Goal: Task Accomplishment & Management: Complete application form

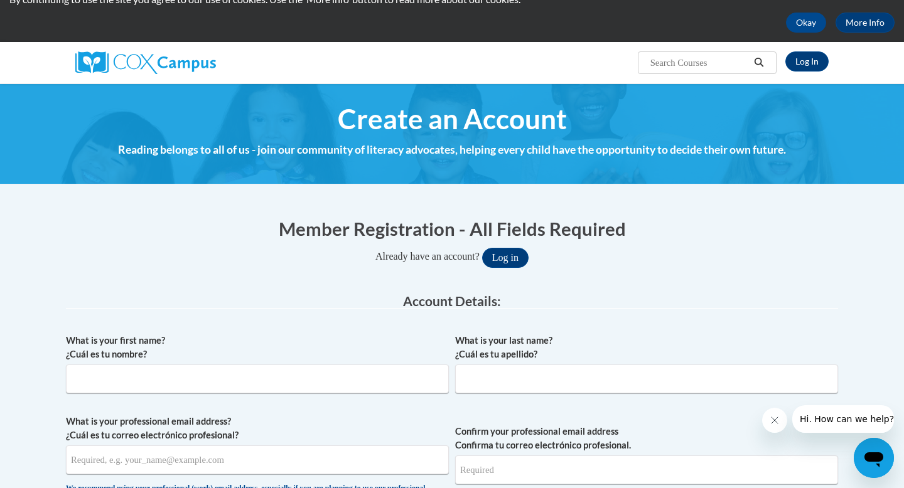
scroll to position [53, 0]
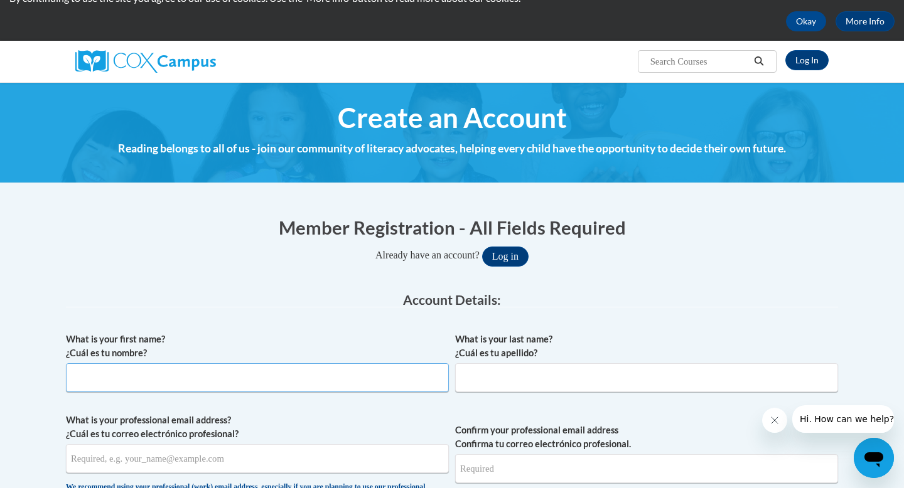
click at [334, 391] on input "What is your first name? ¿Cuál es tu nombre?" at bounding box center [257, 377] width 383 height 29
type input "[PERSON_NAME]"
click at [521, 377] on input "What is your last name? ¿Cuál es tu apellido?" at bounding box center [646, 377] width 383 height 29
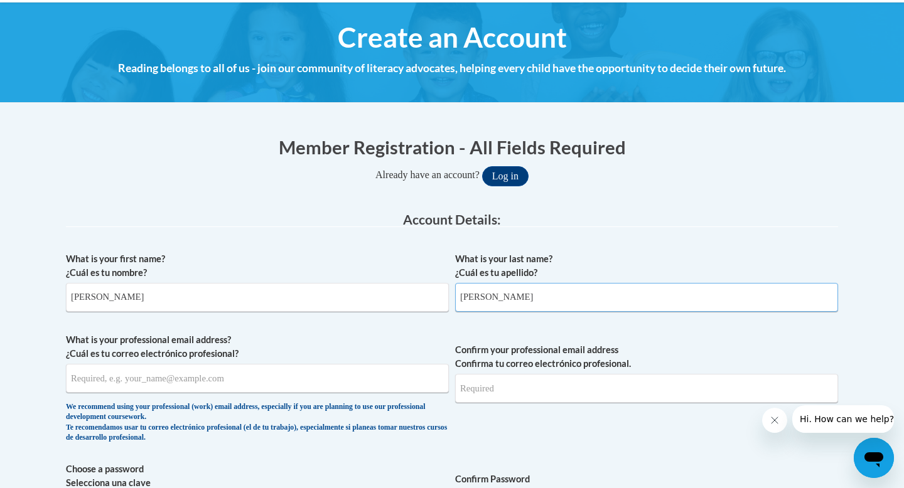
scroll to position [139, 0]
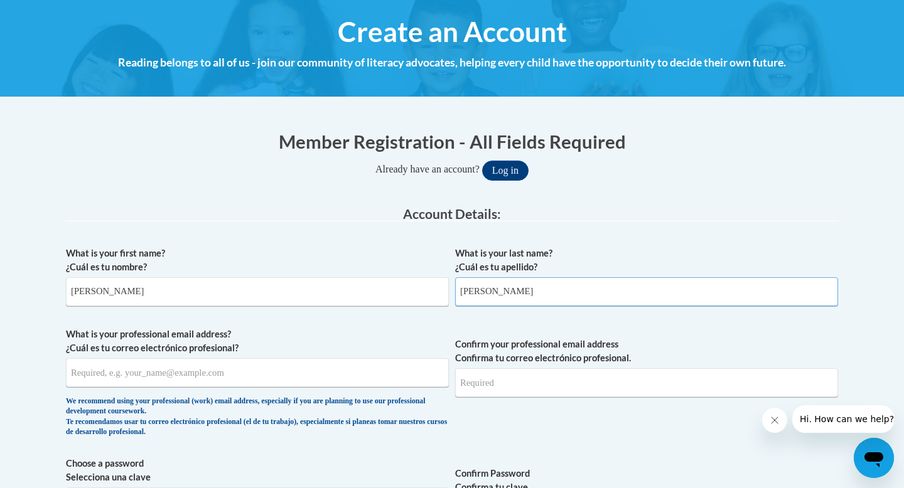
type input "[PERSON_NAME]"
click at [268, 367] on input "What is your professional email address? ¿Cuál es tu correo electrónico profesi…" at bounding box center [257, 372] width 383 height 29
type input "[EMAIL_ADDRESS][DOMAIN_NAME]"
click at [601, 381] on input "Confirm your professional email address Confirma tu correo electrónico profesio…" at bounding box center [646, 382] width 383 height 29
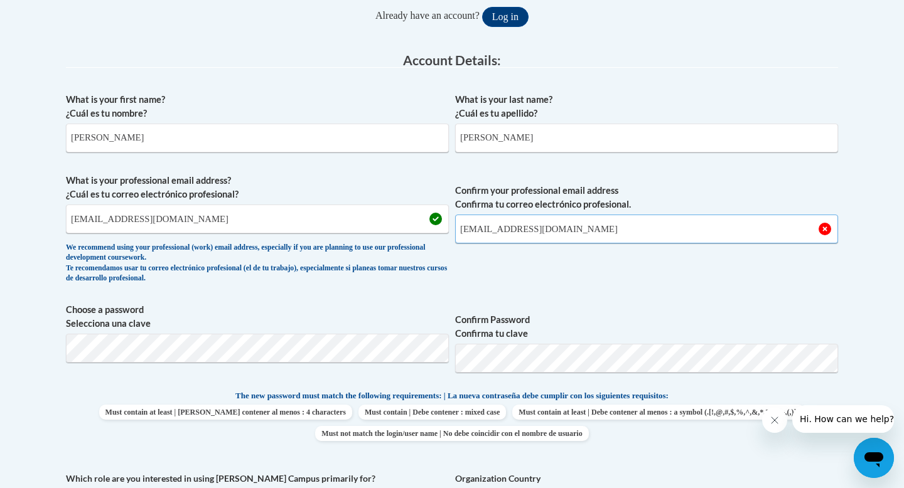
scroll to position [297, 0]
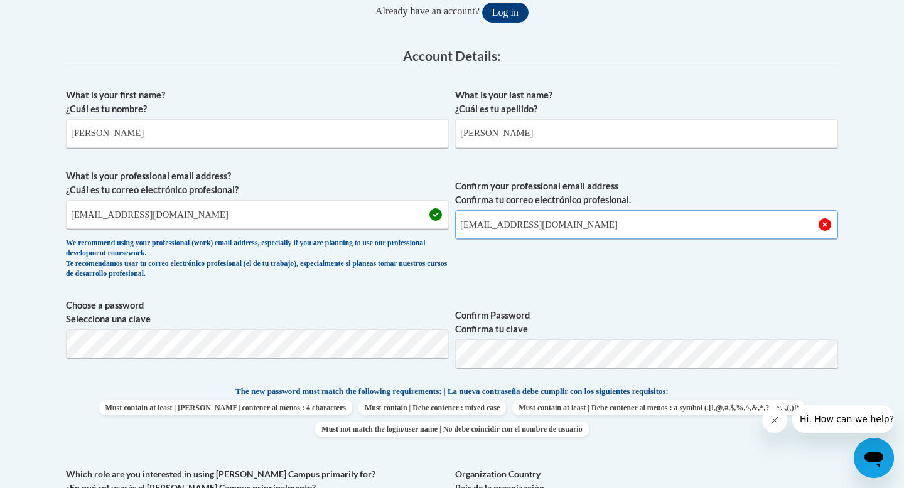
type input "[EMAIL_ADDRESS][DOMAIN_NAME]"
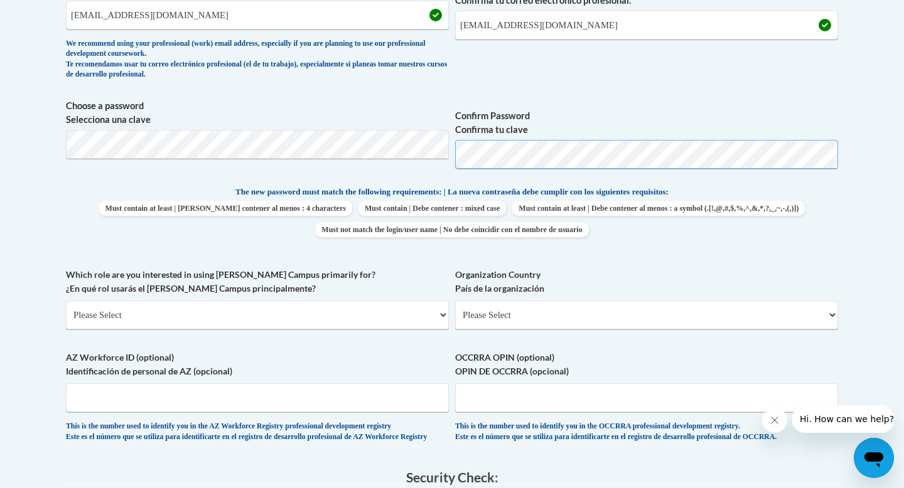
scroll to position [501, 0]
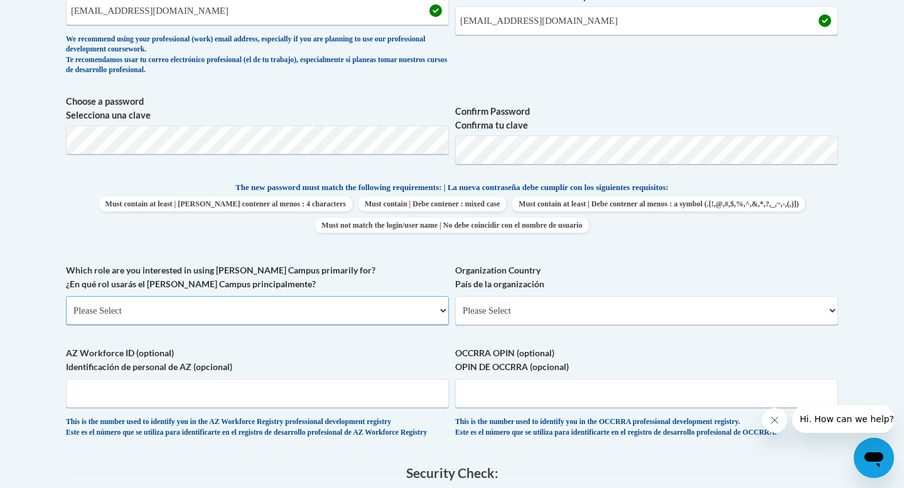
click at [252, 310] on select "Please Select College/University | Colegio/Universidad Community/Nonprofit Part…" at bounding box center [257, 310] width 383 height 29
select select "fbf2d438-af2f-41f8-98f1-81c410e29de3"
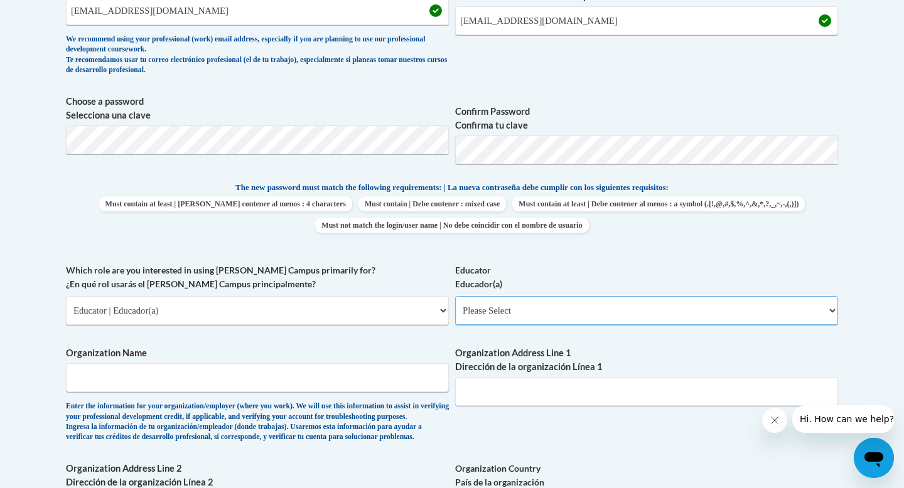
click at [519, 317] on select "Please Select Early Learning/Daycare Teacher/Family Home Care Provider | Maestr…" at bounding box center [646, 310] width 383 height 29
select select "5e2af403-4f2c-4e49-a02f-103e55d7b75b"
click at [353, 384] on input "Organization Name" at bounding box center [257, 377] width 383 height 29
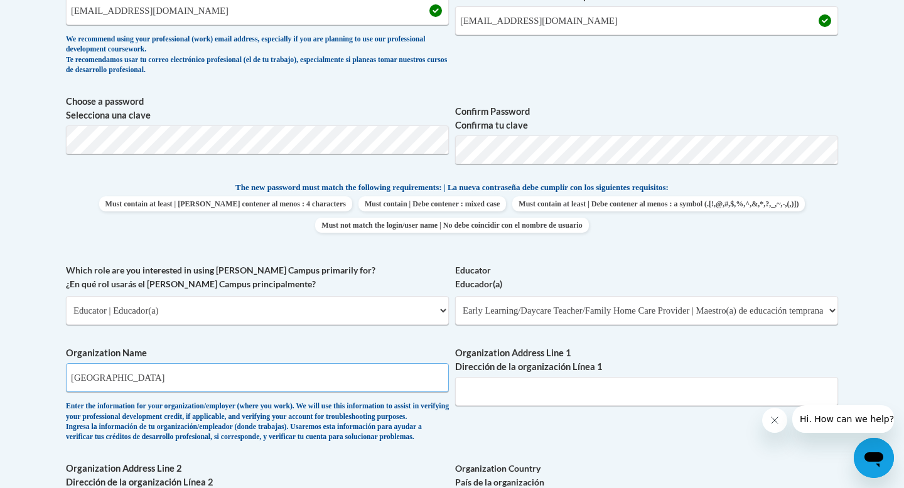
type input "[GEOGRAPHIC_DATA]"
click at [592, 391] on input "Organization Address Line 1 Dirección de la organización Línea 1" at bounding box center [646, 391] width 383 height 29
type input "[STREET_ADDRESS][PERSON_NAME]"
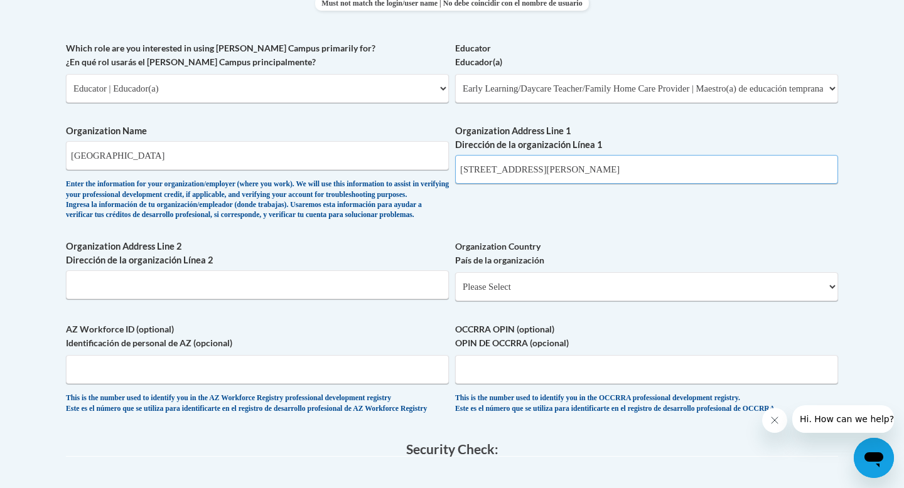
scroll to position [739, 0]
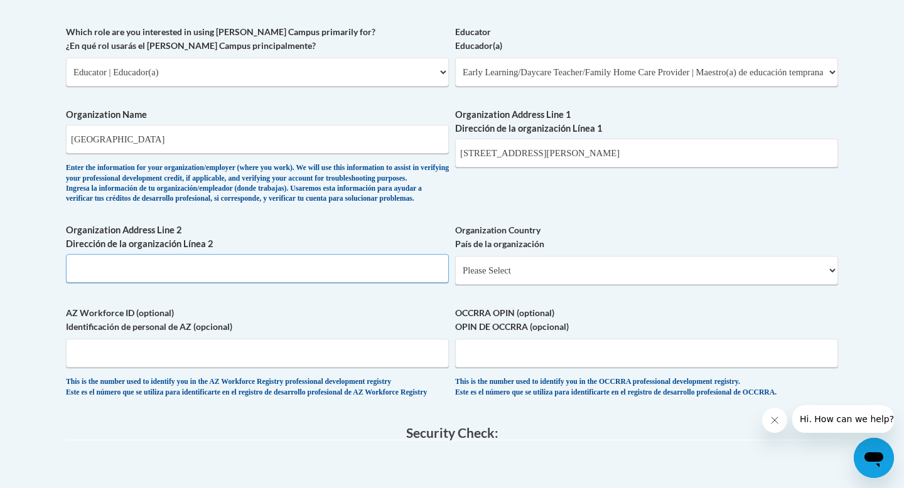
click at [278, 283] on input "Organization Address Line 2 Dirección de la organización Línea 2" at bounding box center [257, 268] width 383 height 29
click at [546, 285] on select "Please Select [GEOGRAPHIC_DATA] | [GEOGRAPHIC_DATA] Outside of [GEOGRAPHIC_DATA…" at bounding box center [646, 270] width 383 height 29
select select "ad49bcad-a171-4b2e-b99c-48b446064914"
select select
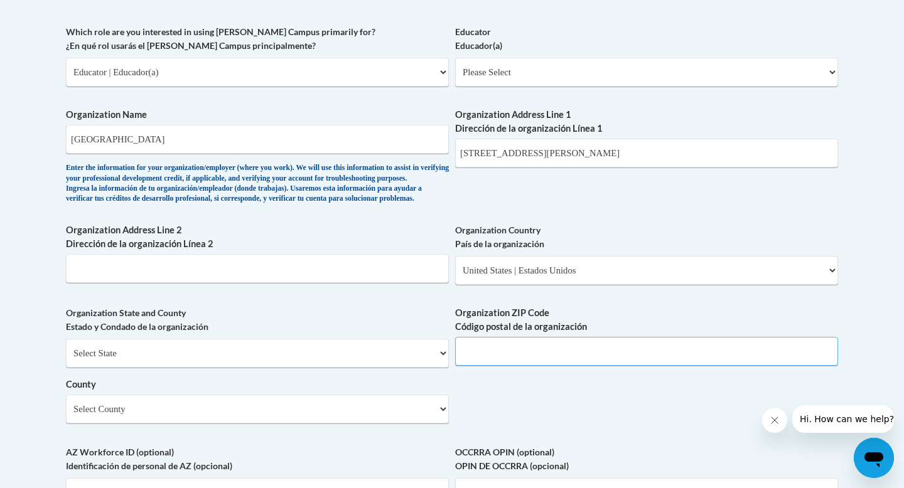
click at [520, 366] on input "Organization ZIP Code Código postal de la organización" at bounding box center [646, 351] width 383 height 29
type input "39073"
click at [270, 424] on select "Select County Adams [PERSON_NAME] Amite [PERSON_NAME] [PERSON_NAME] Chickasaw C…" at bounding box center [257, 409] width 383 height 29
click at [248, 424] on select "Select County Adams [PERSON_NAME] Amite [PERSON_NAME] [PERSON_NAME] Chickasaw C…" at bounding box center [257, 409] width 383 height 29
select select "[PERSON_NAME]"
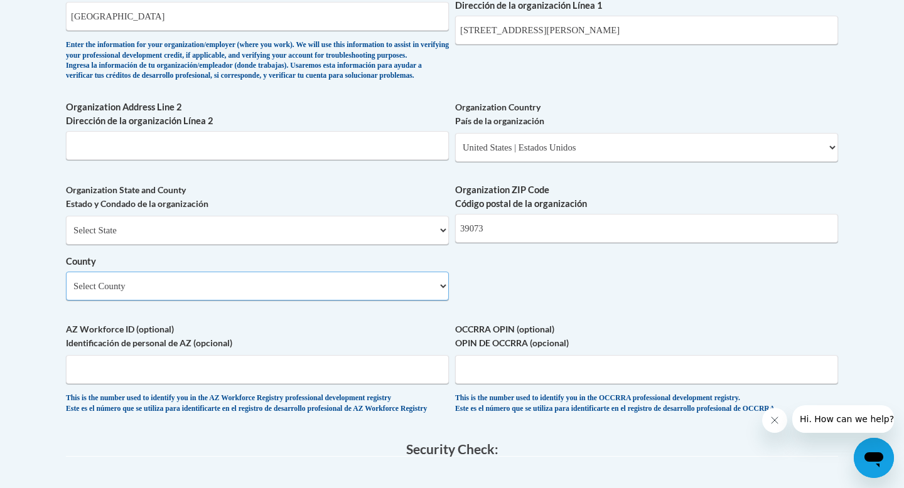
scroll to position [874, 0]
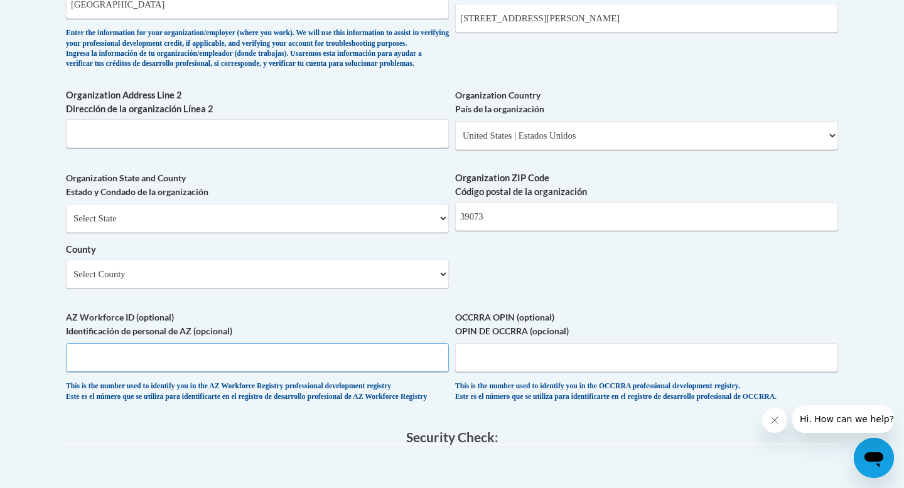
click at [334, 372] on input "AZ Workforce ID (optional) Identificación de personal de AZ (opcional)" at bounding box center [257, 357] width 383 height 29
click at [492, 372] on input "OCCRRA OPIN (optional) OPIN DE OCCRRA (opcional)" at bounding box center [646, 357] width 383 height 29
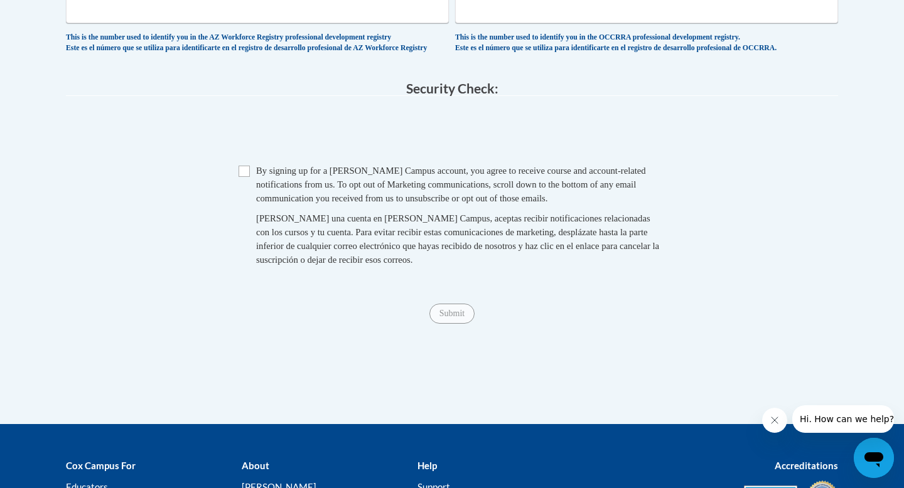
scroll to position [1225, 0]
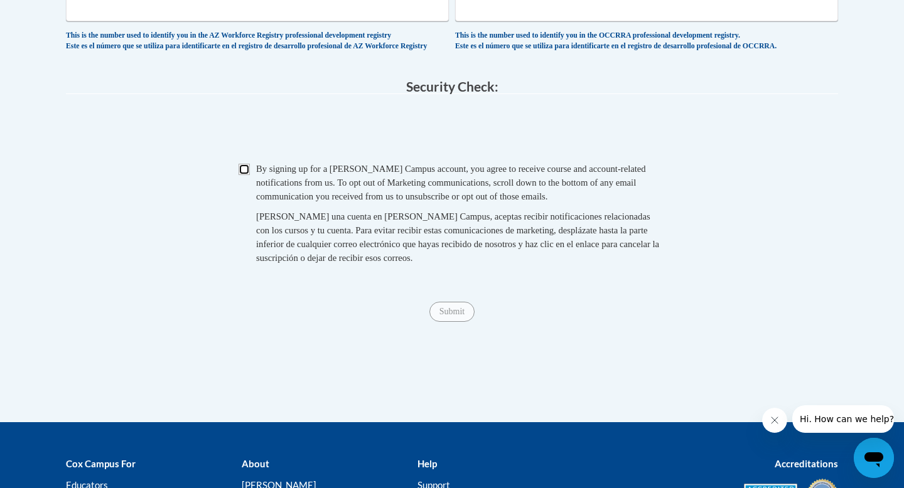
click at [240, 175] on input "Checkbox" at bounding box center [243, 169] width 11 height 11
checkbox input "true"
click at [453, 322] on input "Submit" at bounding box center [451, 312] width 45 height 20
